Goal: Task Accomplishment & Management: Manage account settings

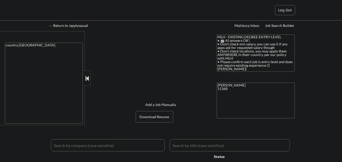
select select ""applied""
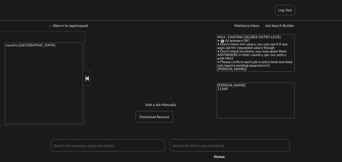
select select ""excluded__other_""
select select ""pending""
select select ""excluded__expired_""
select select ""excluded__bad_match_""
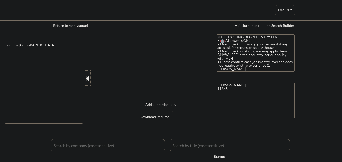
select select ""pending""
select select ""excluded__bad_match_""
select select ""pending""
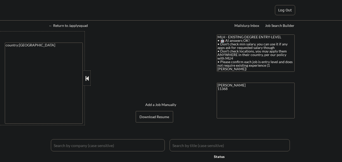
select select ""excluded__expired_""
select select ""pending""
select select ""excluded__bad_match_""
select select ""excluded__expired_""
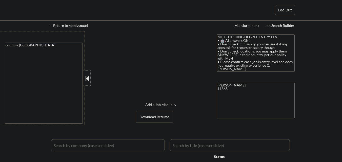
select select ""pending""
select select ""excluded__bad_match_""
select select ""pending""
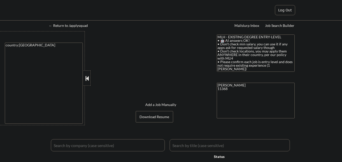
select select ""pending""
select select ""excluded__expired_""
select select ""pending""
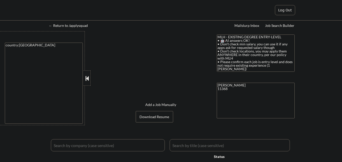
select select ""pending""
select select ""excluded__bad_match_""
select select ""pending""
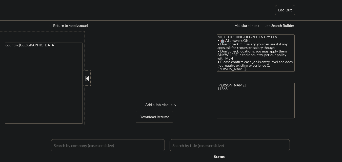
select select ""pending""
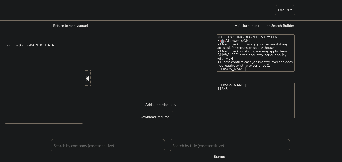
select select ""pending""
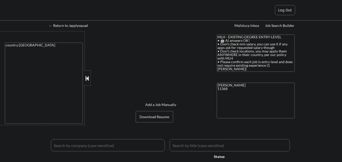
select select ""pending""
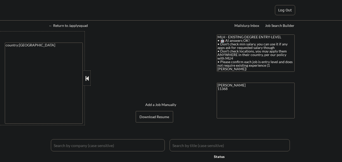
select select ""pending""
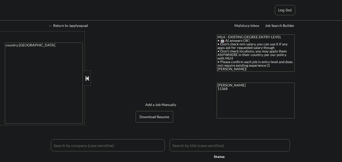
select select ""pending""
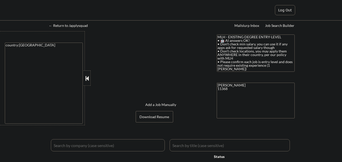
select select ""pending""
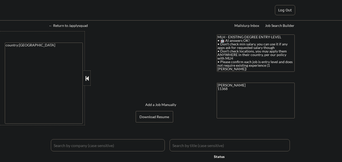
select select ""pending""
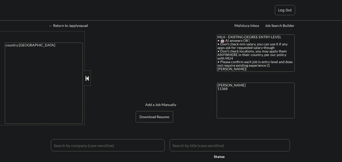
select select ""pending""
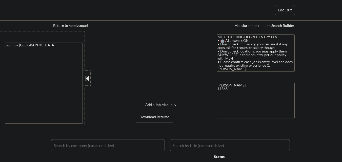
select select ""pending""
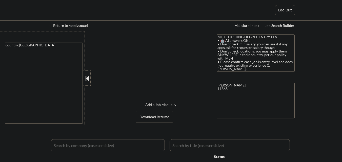
select select ""pending""
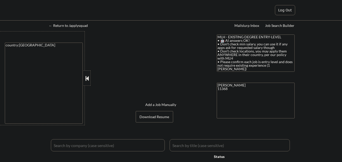
select select ""pending""
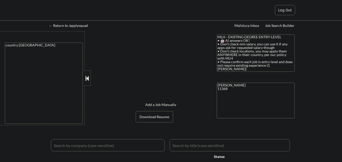
select select ""pending""
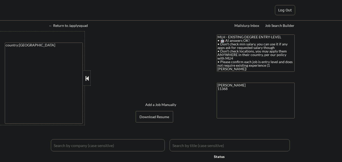
select select ""pending""
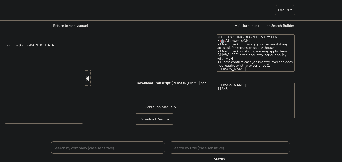
select select ""pending""
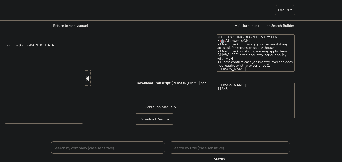
select select ""pending""
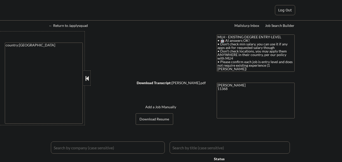
select select ""pending""
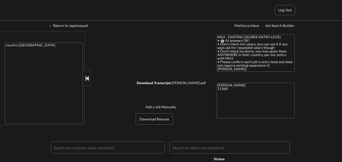
select select ""pending""
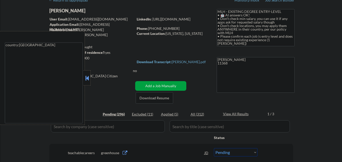
scroll to position [76, 0]
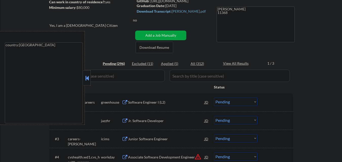
click at [85, 80] on button at bounding box center [87, 79] width 6 height 8
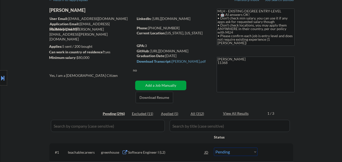
scroll to position [25, 0]
